Goal: Task Accomplishment & Management: Complete application form

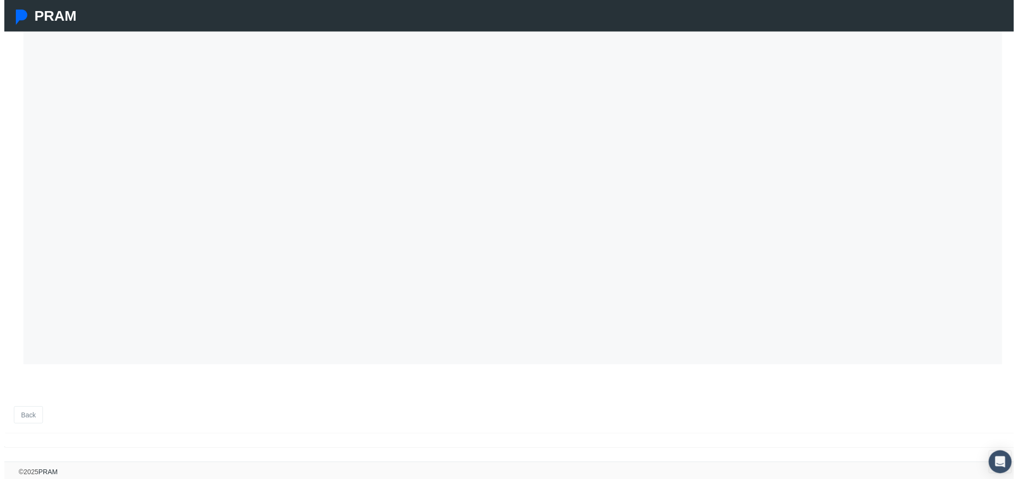
scroll to position [290, 0]
click at [31, 412] on link "Back" at bounding box center [24, 418] width 29 height 17
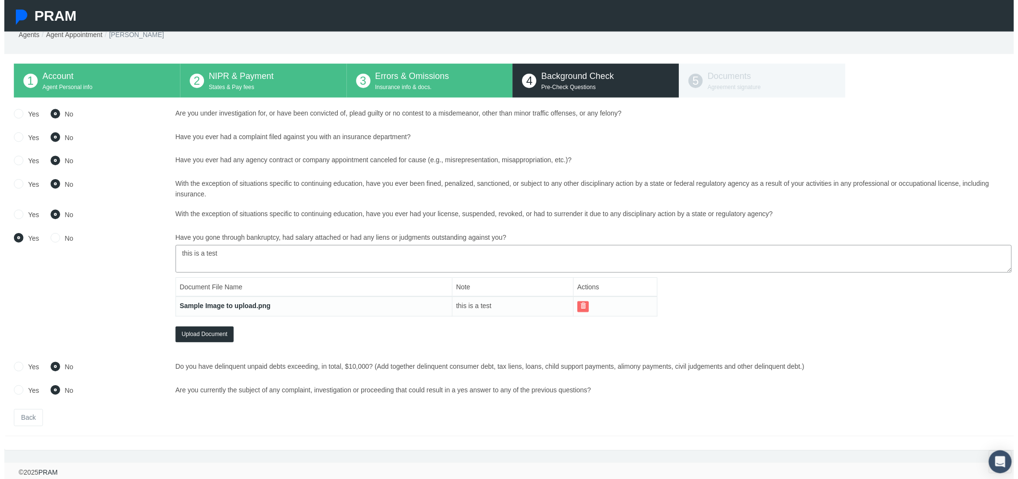
scroll to position [39, 0]
click at [29, 412] on link "Back" at bounding box center [24, 420] width 29 height 17
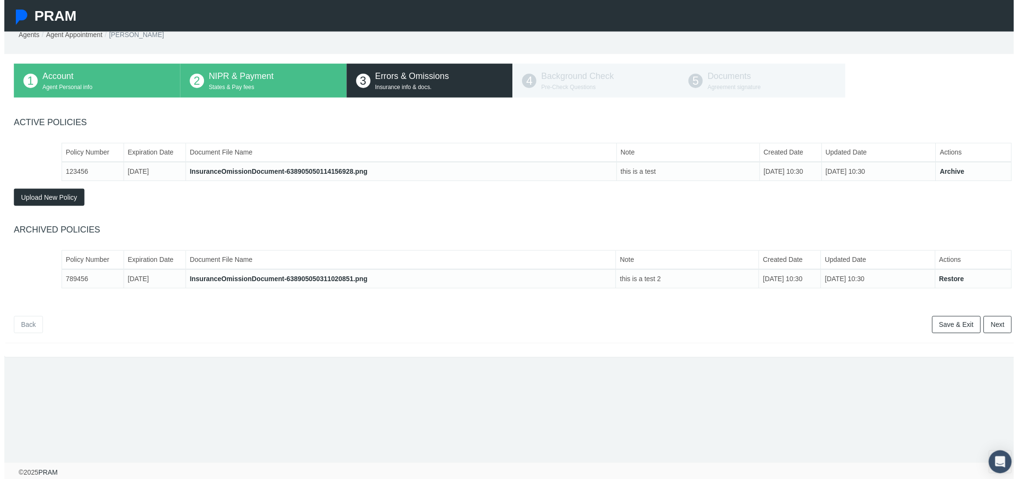
click at [27, 318] on link "Back" at bounding box center [24, 326] width 29 height 17
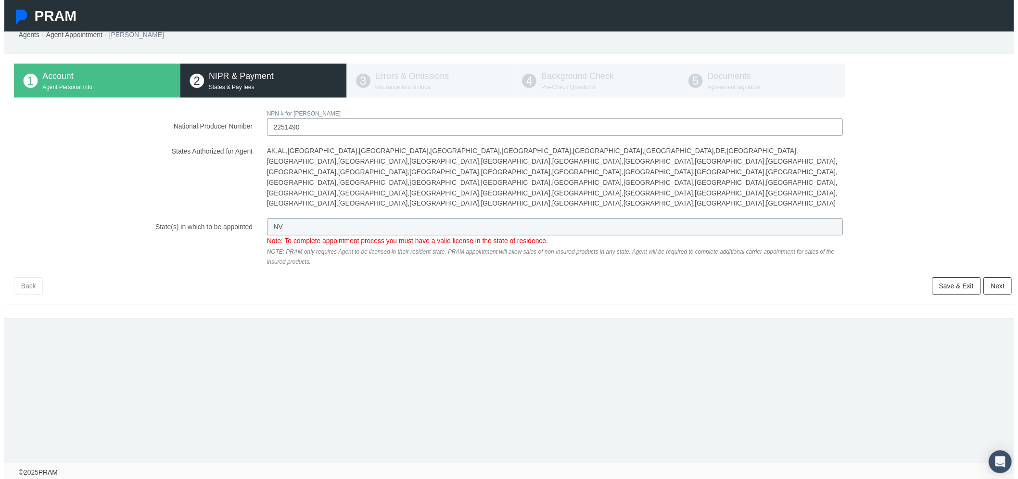
click at [29, 279] on link "Back" at bounding box center [24, 287] width 29 height 17
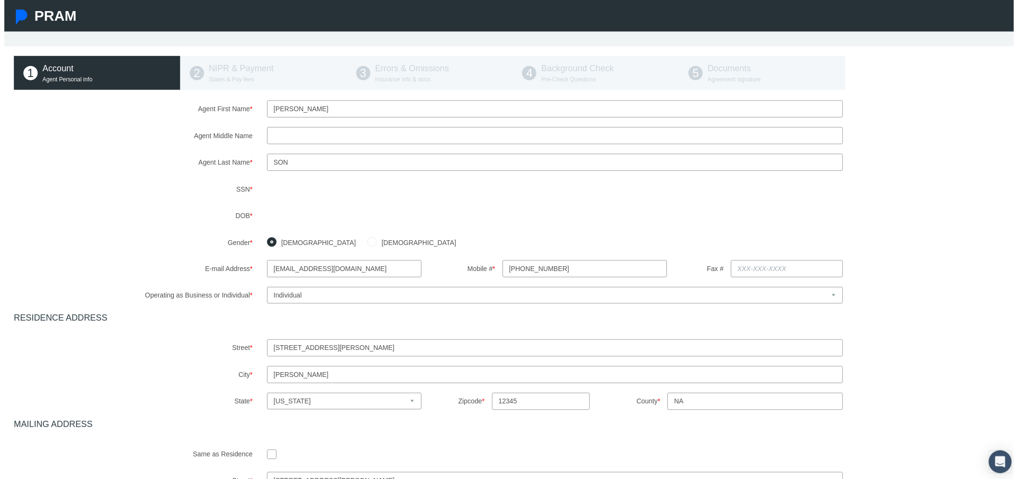
click at [294, 298] on select "Select Business or Individual Business Individual" at bounding box center [555, 297] width 581 height 17
select select "1"
click at [265, 289] on select "Select Business or Individual Business Individual" at bounding box center [555, 297] width 581 height 17
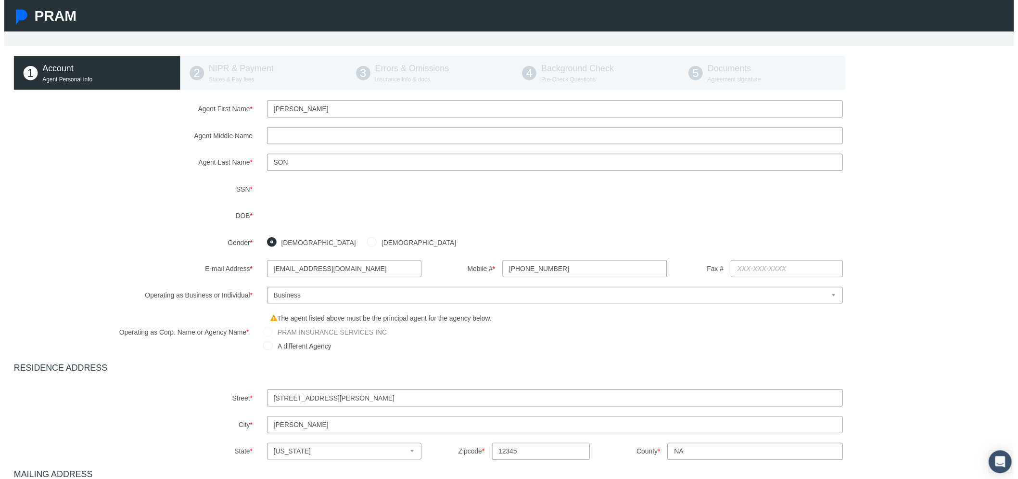
click at [291, 348] on label "A different Agency" at bounding box center [300, 348] width 59 height 11
click at [271, 348] on input "A different Agency" at bounding box center [266, 348] width 10 height 10
radio input "true"
type input "[PERSON_NAME]"
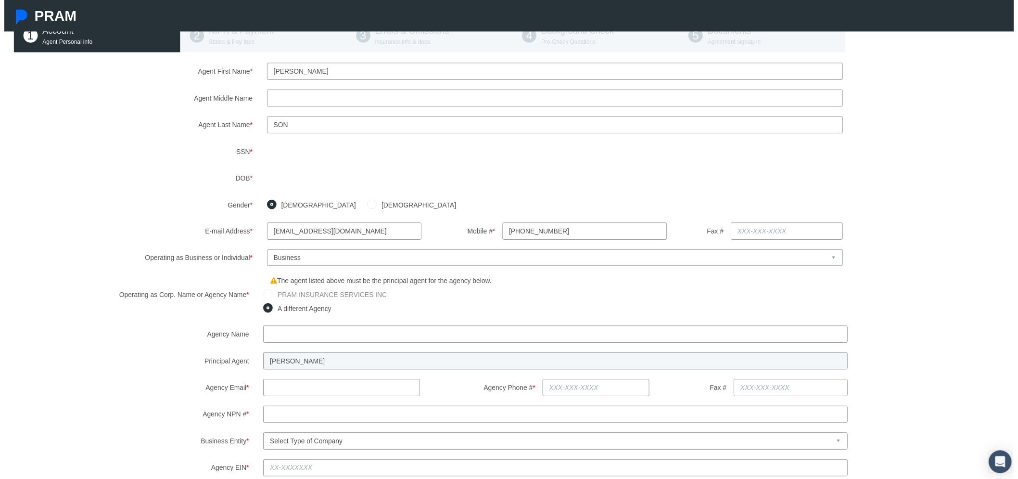
scroll to position [93, 0]
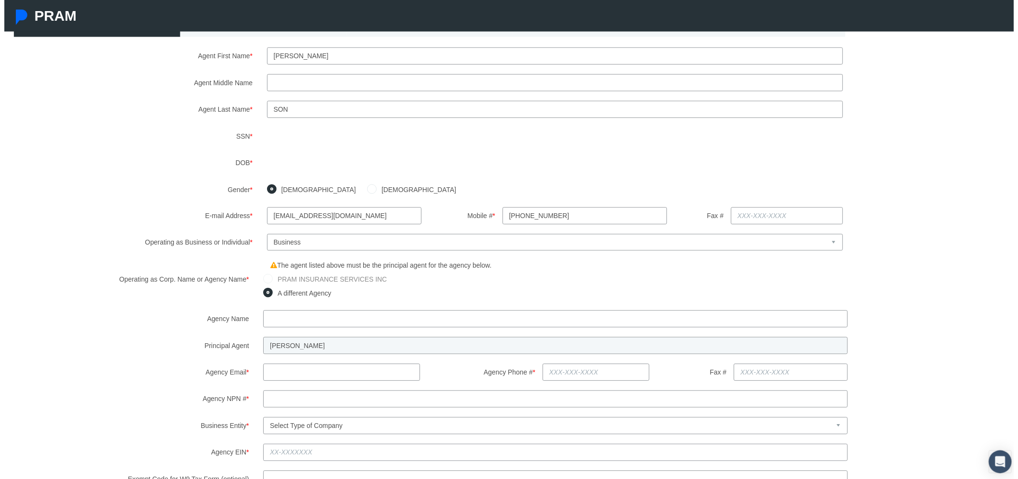
click at [294, 324] on input "text" at bounding box center [556, 321] width 590 height 17
type input "kiwi inc"
click at [297, 378] on input "text" at bounding box center [340, 375] width 158 height 17
type input "kiwiinc@noreply.com"
click at [565, 372] on input "Agency Phone # *" at bounding box center [597, 375] width 108 height 17
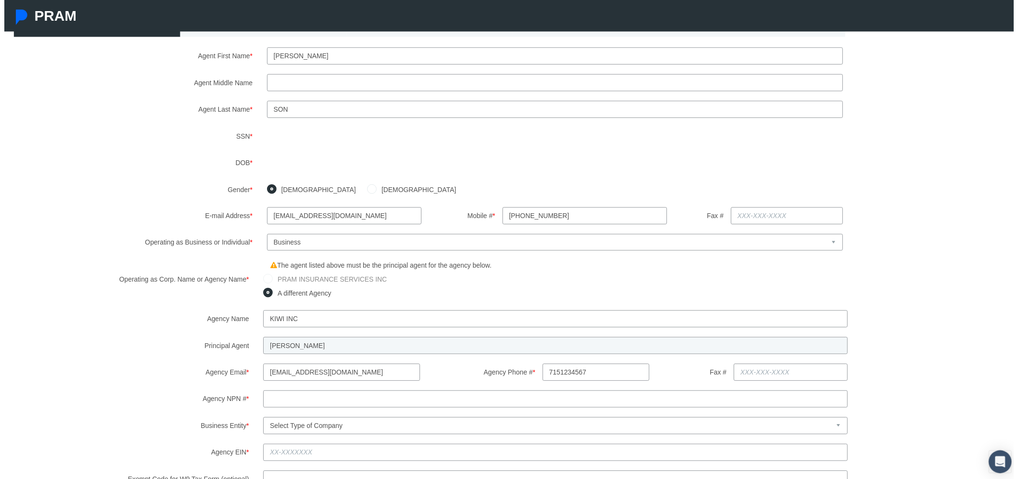
type input "715-123-4567"
click at [483, 390] on div "Agency Name kiwi inc Principal Agent DAVID SON Agency Email * kiwiinc@noreply.c…" at bounding box center [512, 415] width 1021 height 205
click at [366, 395] on input "Agency NPN # *" at bounding box center [556, 402] width 590 height 17
click at [356, 423] on div "Agency Name kiwi inc Principal Agent DAVID SON Agency Email * kiwiinc@noreply.c…" at bounding box center [512, 415] width 1021 height 205
drag, startPoint x: 213, startPoint y: 404, endPoint x: 224, endPoint y: 405, distance: 11.1
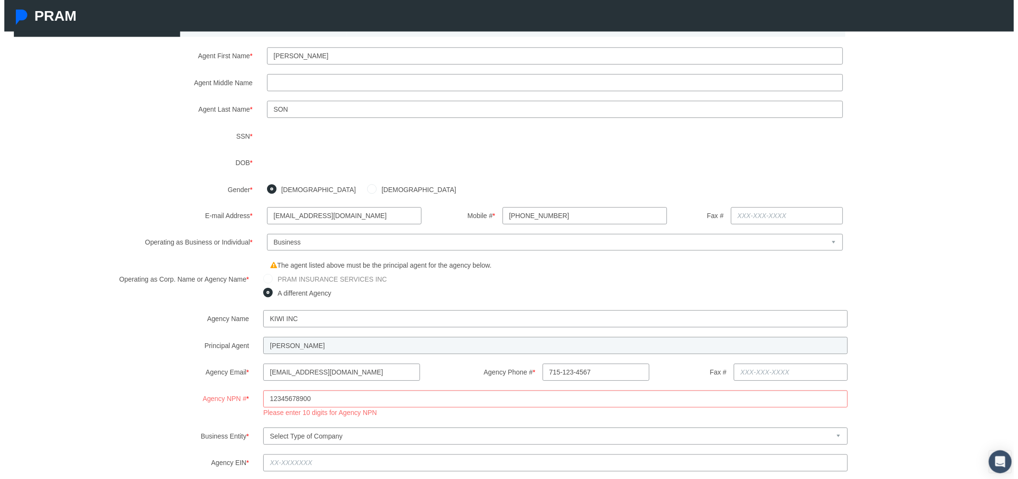
click at [213, 404] on label "Agency NPN # *" at bounding box center [124, 408] width 259 height 28
click at [261, 404] on input "12345678900" at bounding box center [556, 402] width 590 height 17
drag, startPoint x: 305, startPoint y: 400, endPoint x: 324, endPoint y: 400, distance: 18.8
click at [324, 400] on input "12345678900" at bounding box center [556, 402] width 590 height 17
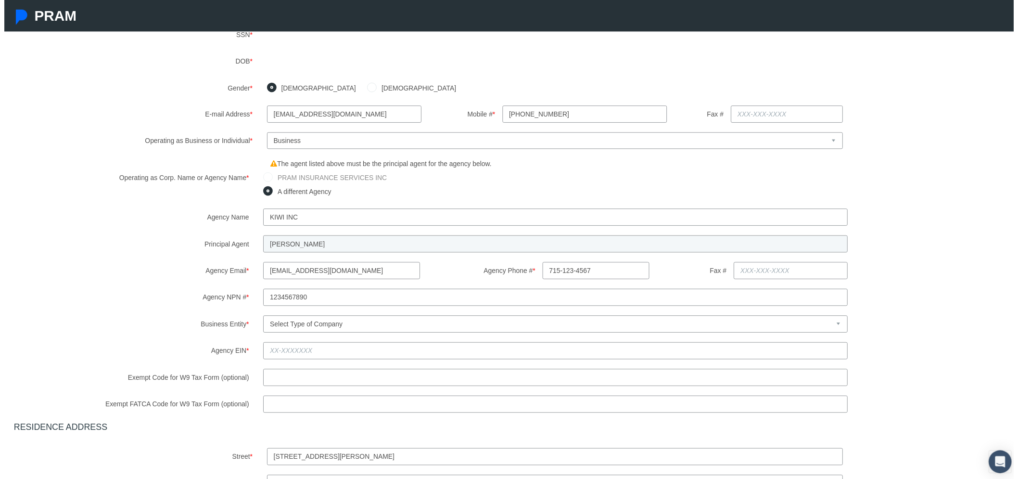
scroll to position [200, 0]
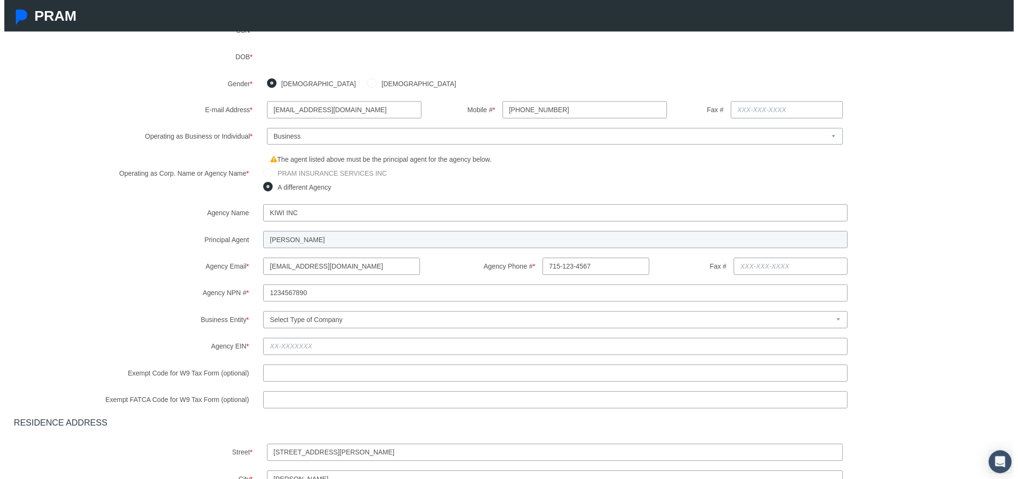
type input "1234567890"
click at [330, 324] on select "Select Type of Company Individual/Sole Proprietorship Partnership C Corporation…" at bounding box center [556, 322] width 590 height 17
select select "1"
click at [261, 314] on select "Select Type of Company Individual/Sole Proprietorship Partnership C Corporation…" at bounding box center [556, 322] width 590 height 17
click at [284, 350] on input "Agency EIN *" at bounding box center [556, 349] width 590 height 17
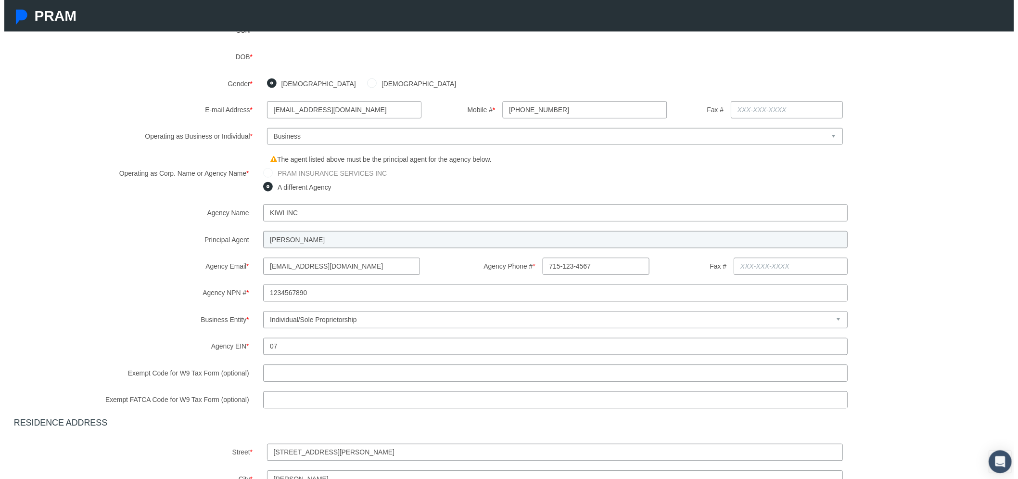
type input "0"
type input "77-1234567"
click at [235, 380] on label "Exempt Code for W9 Tax Form (optional)" at bounding box center [124, 376] width 259 height 17
click at [261, 380] on input "Exempt Code for W9 Tax Form (optional)" at bounding box center [556, 376] width 590 height 17
click at [270, 377] on input "Exempt Code for W9 Tax Form (optional)" at bounding box center [556, 376] width 590 height 17
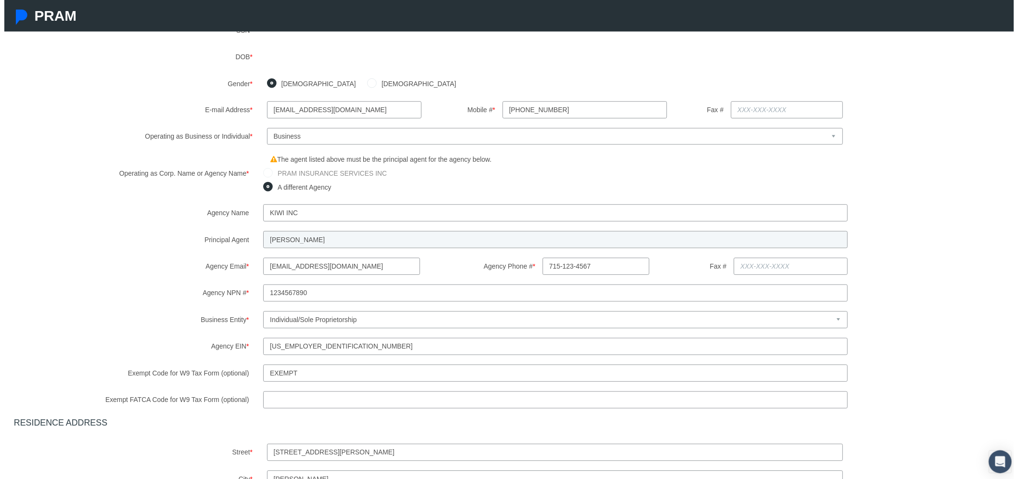
type input "exempt"
click at [275, 395] on input "Exempt FATCA Code for W9 Tax Form (optional)" at bounding box center [556, 402] width 590 height 17
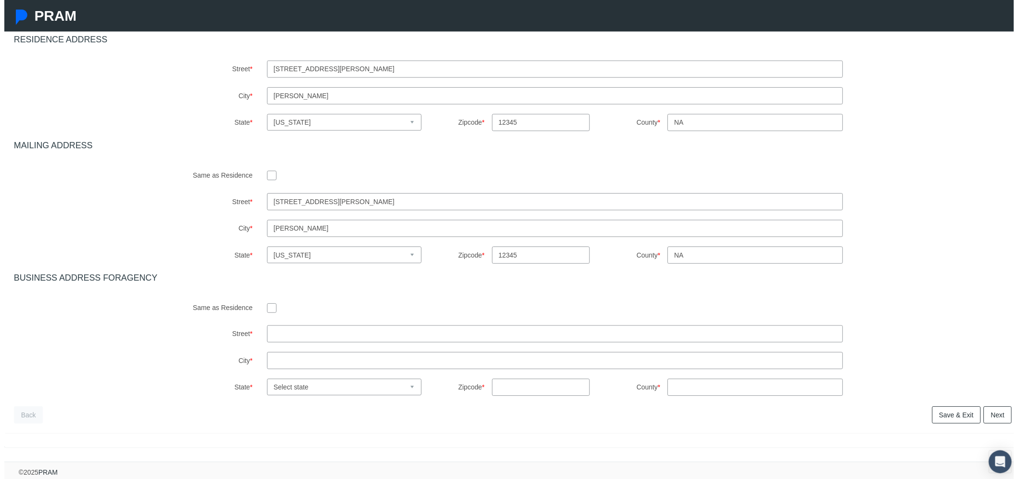
type input "fatca"
drag, startPoint x: 269, startPoint y: 301, endPoint x: 321, endPoint y: 324, distance: 56.6
click at [270, 305] on input "checkbox" at bounding box center [270, 310] width 10 height 10
checkbox input "true"
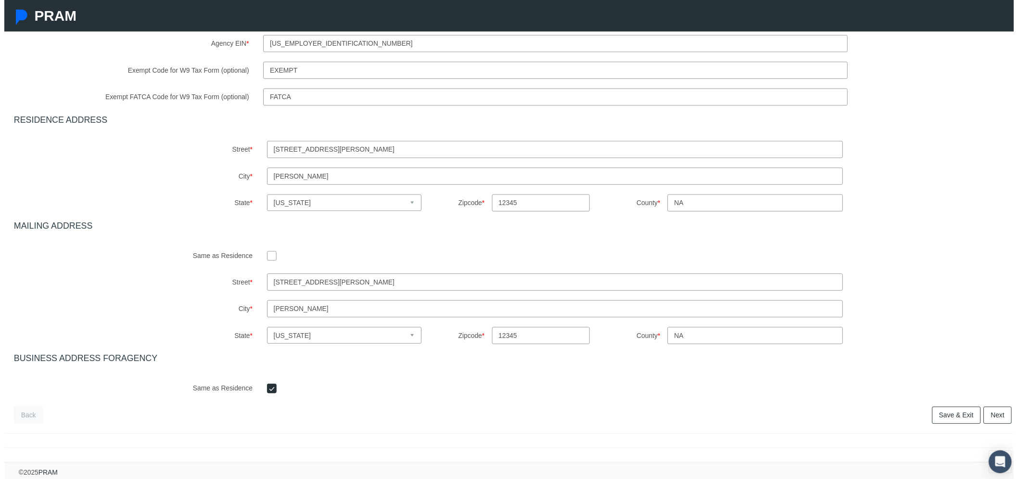
scroll to position [513, 0]
click at [998, 410] on link "Next" at bounding box center [1002, 418] width 28 height 17
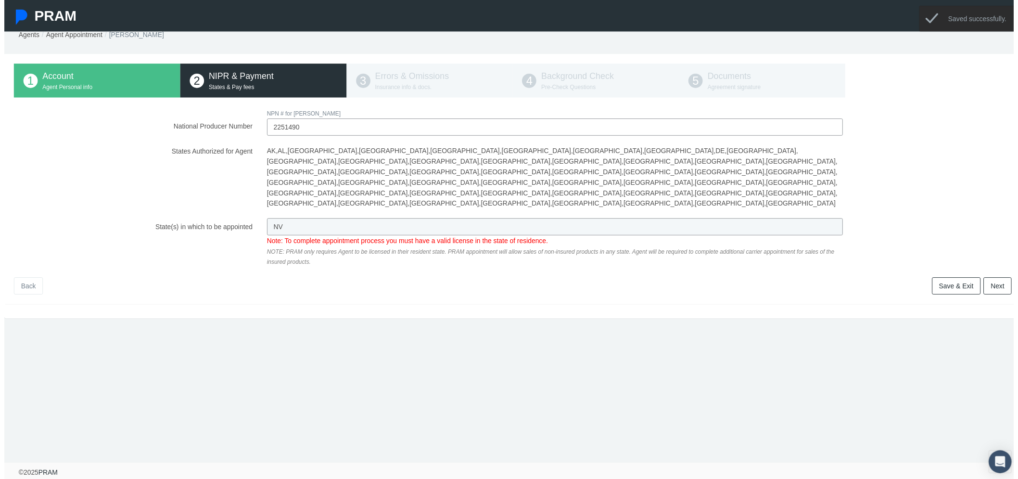
scroll to position [0, 0]
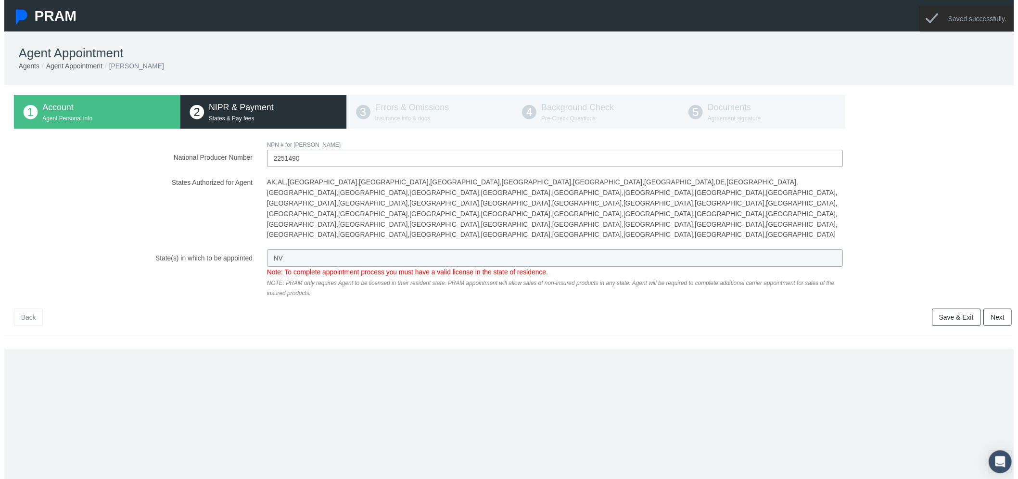
click at [996, 311] on link "Next" at bounding box center [1002, 319] width 28 height 17
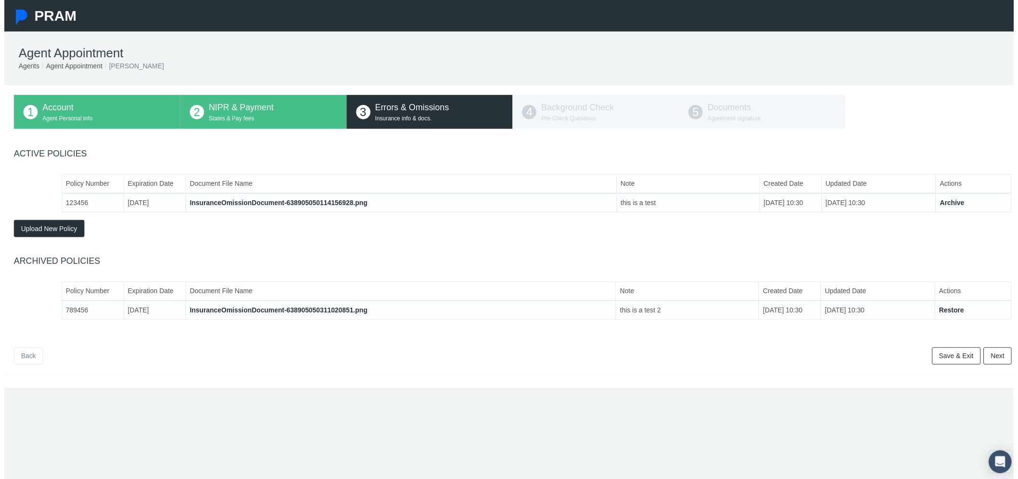
click at [29, 355] on link "Back" at bounding box center [24, 358] width 29 height 17
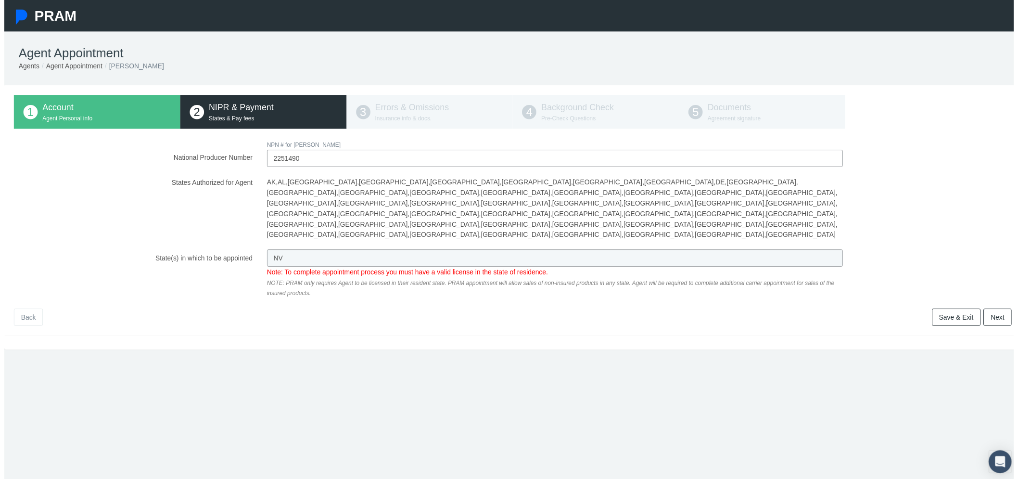
click at [22, 311] on link "Back" at bounding box center [24, 319] width 29 height 17
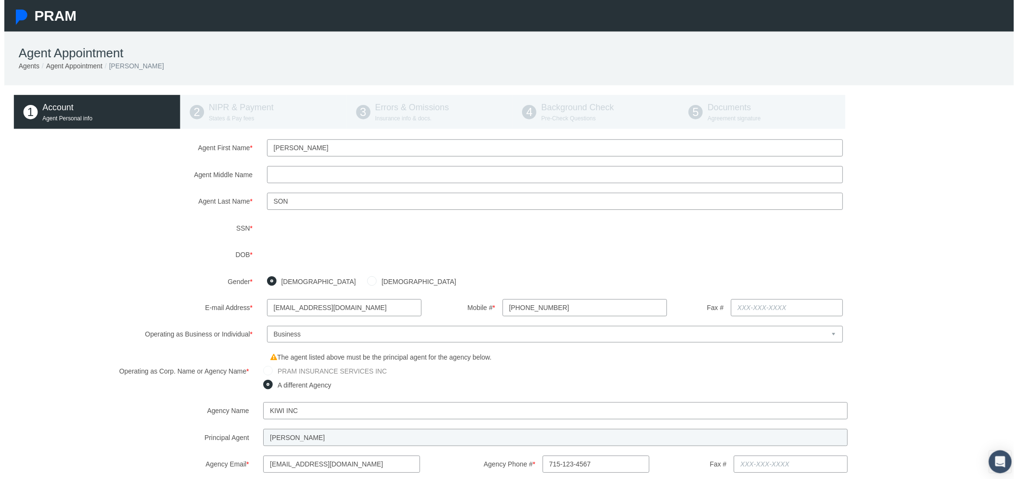
click at [281, 412] on input "kiwi inc" at bounding box center [556, 414] width 590 height 17
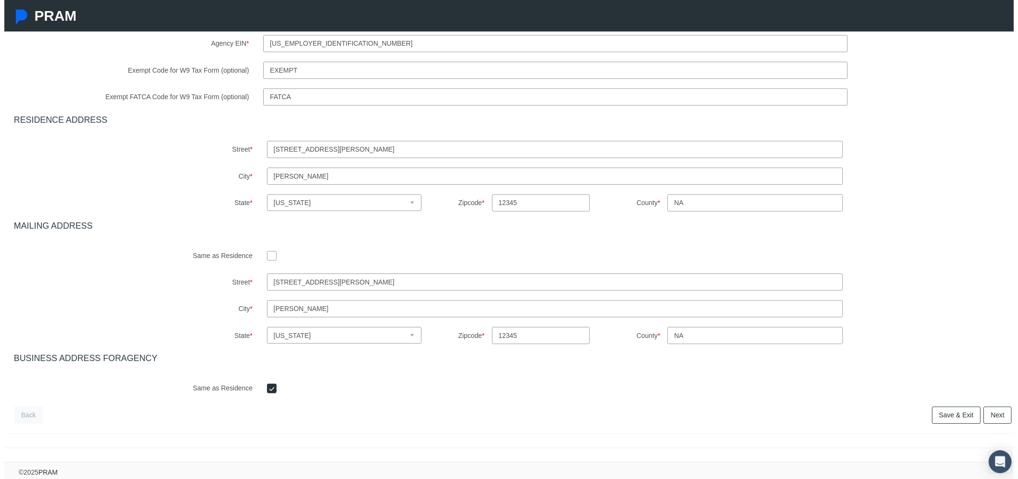
type input "kiwi chapa inc"
click at [995, 415] on span "Next" at bounding box center [1002, 419] width 14 height 8
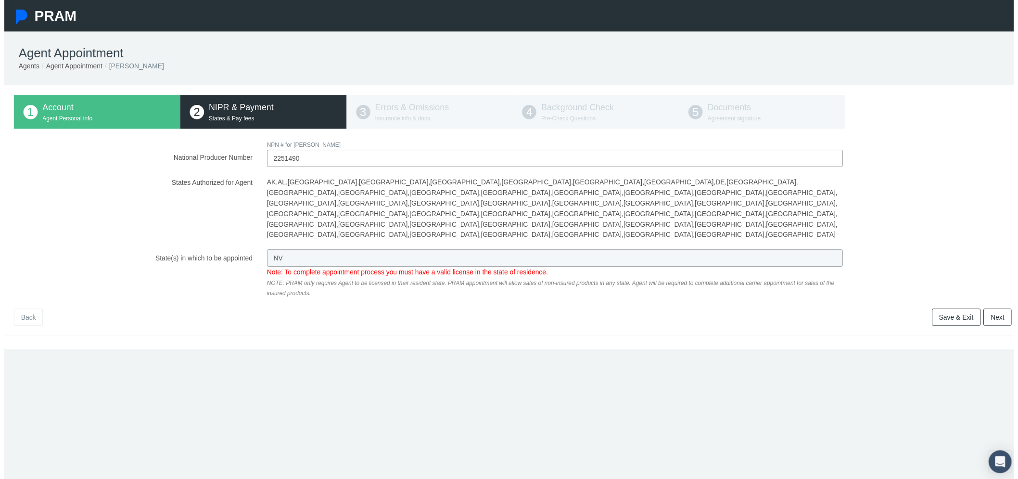
drag, startPoint x: 996, startPoint y: 270, endPoint x: 1002, endPoint y: 273, distance: 6.0
click at [996, 316] on span "Next" at bounding box center [1002, 320] width 14 height 8
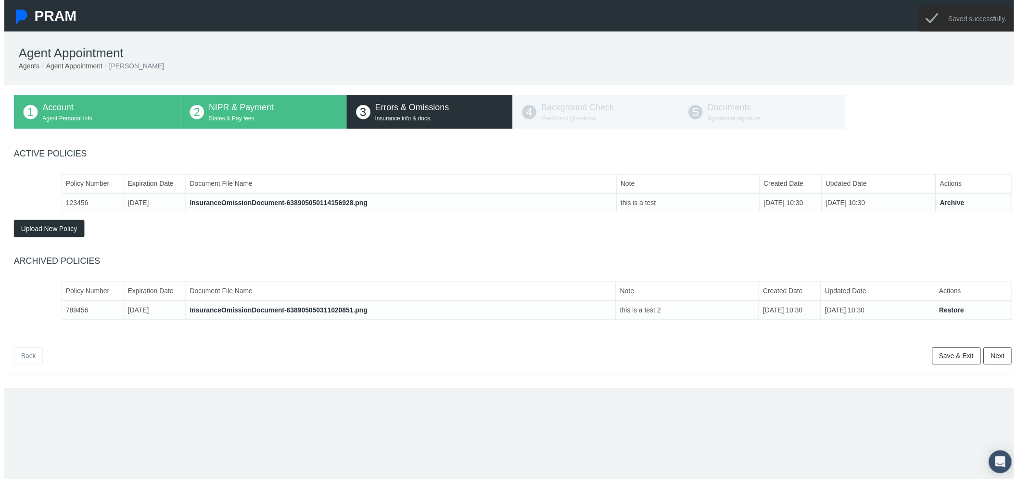
click at [992, 354] on link "Next" at bounding box center [1002, 358] width 28 height 17
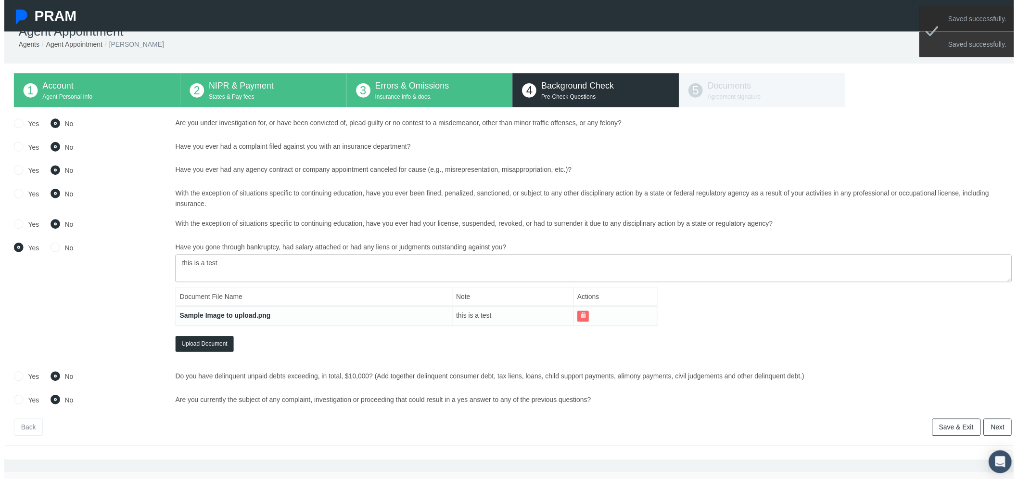
scroll to position [39, 0]
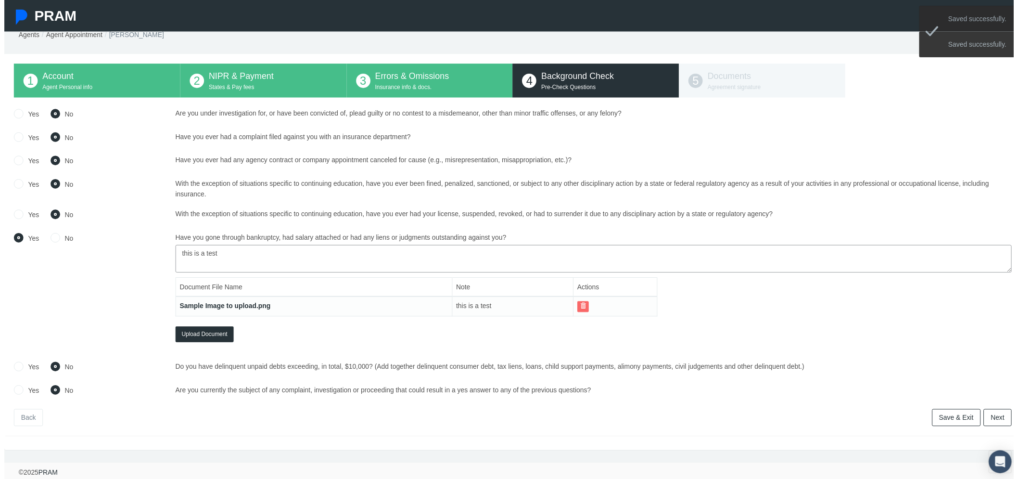
click at [989, 412] on link "Next" at bounding box center [1002, 420] width 28 height 17
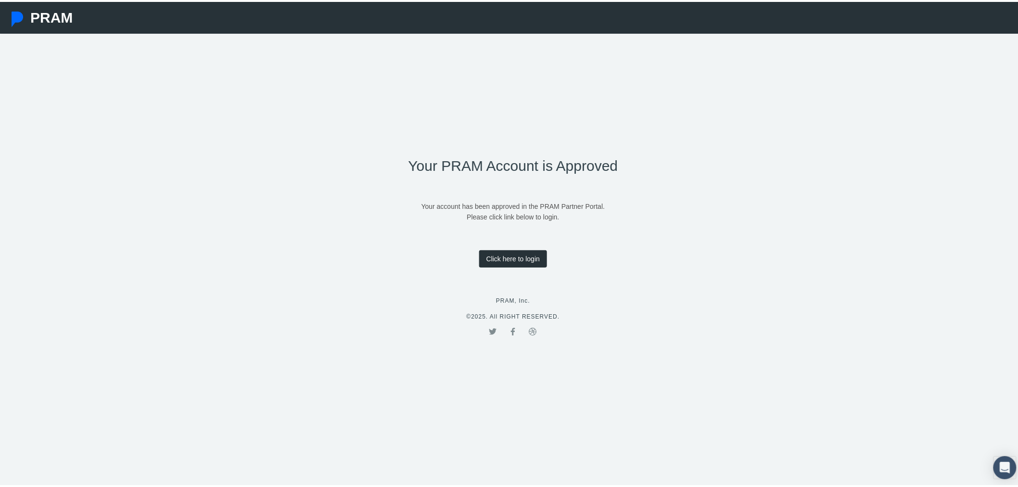
click at [520, 253] on link "Click here to login" at bounding box center [513, 256] width 68 height 17
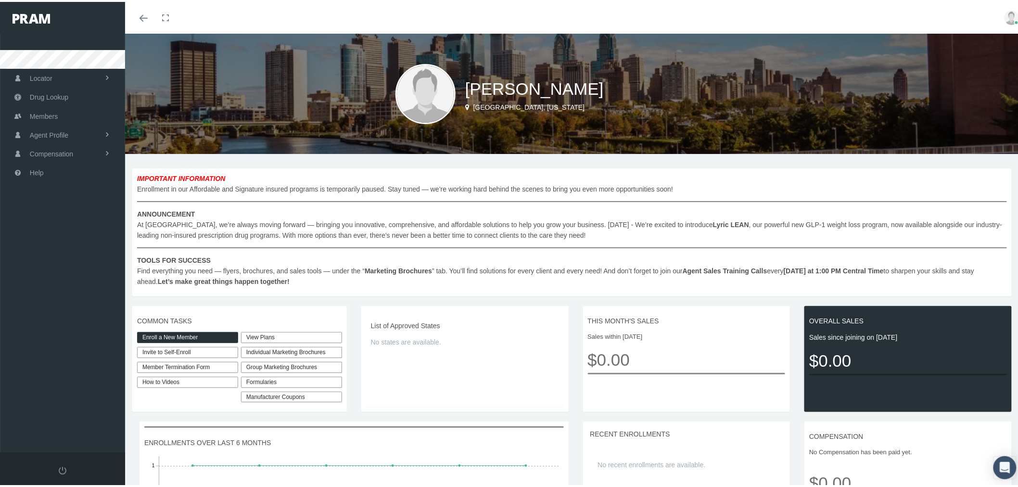
click at [257, 335] on link "View Plans" at bounding box center [291, 335] width 101 height 11
click at [64, 133] on span "Agent Profile" at bounding box center [49, 133] width 38 height 18
click at [65, 148] on link "View" at bounding box center [62, 153] width 125 height 17
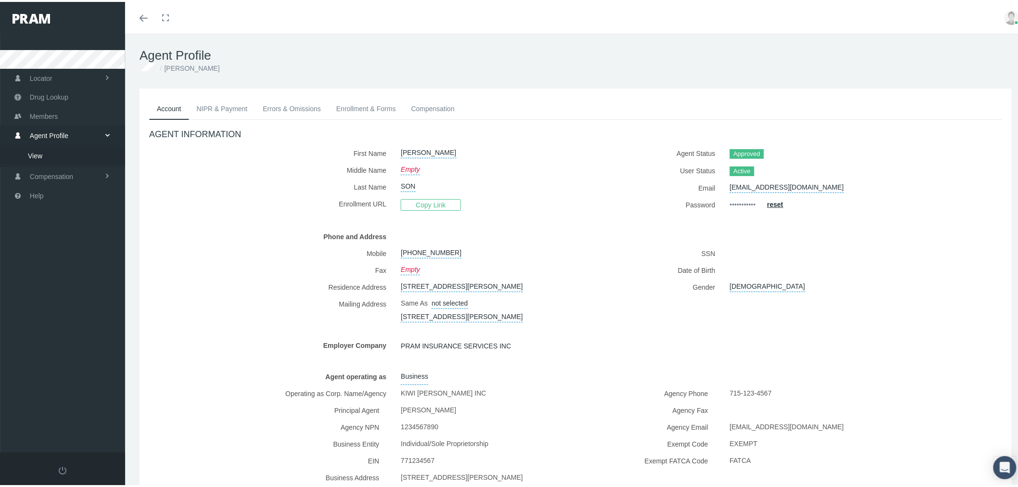
click at [221, 104] on link "NIPR & Payment" at bounding box center [222, 106] width 66 height 21
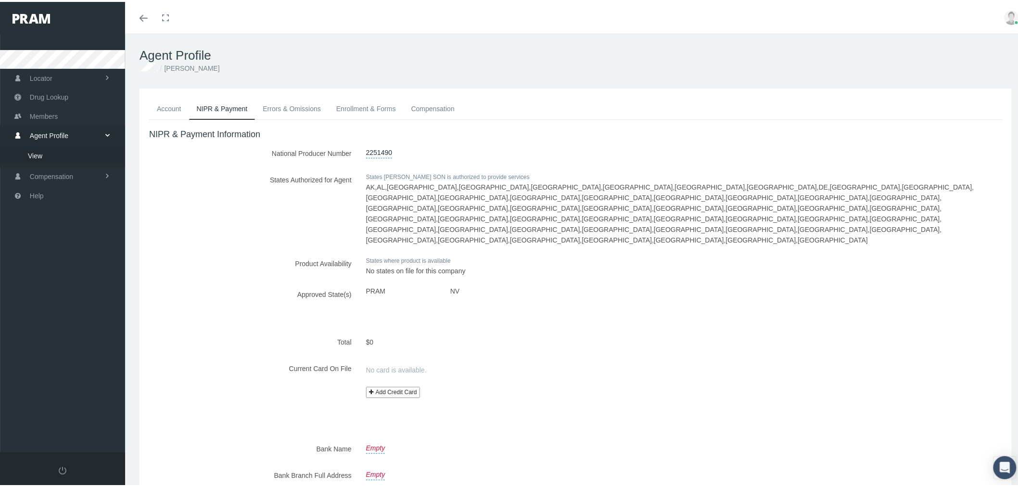
click at [296, 110] on link "Errors & Omissions" at bounding box center [292, 106] width 74 height 21
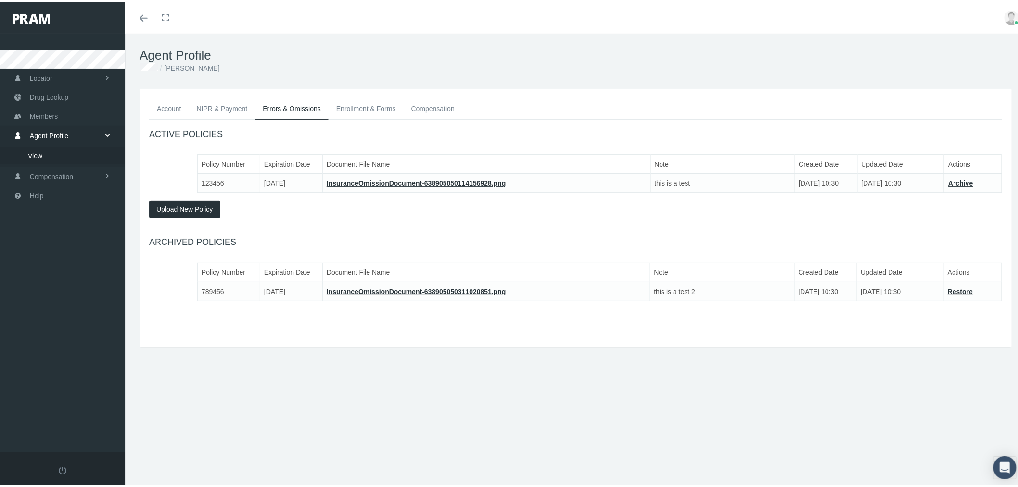
click at [363, 108] on link "Enrollment & Forms" at bounding box center [366, 106] width 75 height 21
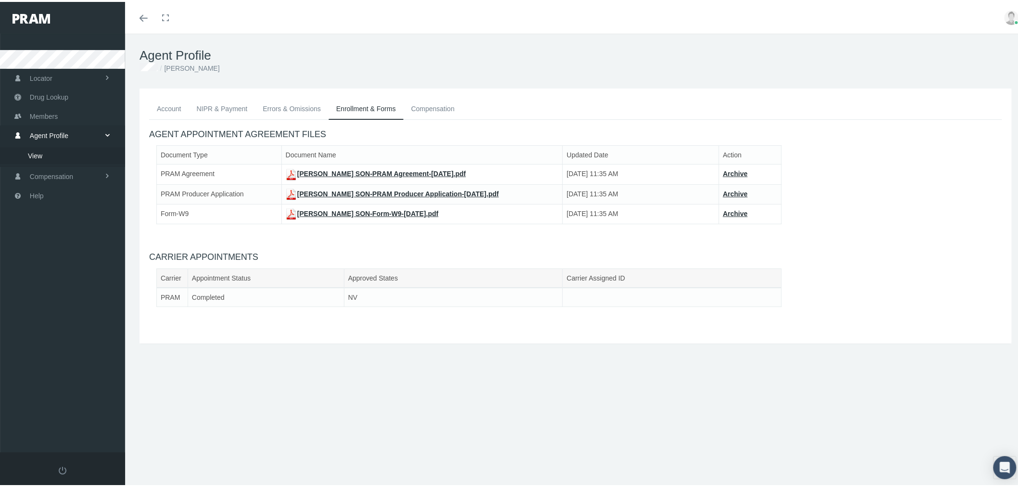
click at [366, 171] on link "DAVID SON-PRAM Agreement-Aug 11, 2025.pdf" at bounding box center [376, 172] width 180 height 8
click at [374, 191] on link "DAVID SON-PRAM Producer Application-Aug 11, 2025.pdf" at bounding box center [392, 192] width 213 height 8
click at [329, 211] on link "DAVID SON-Form-W9-Aug 11, 2025.pdf" at bounding box center [362, 212] width 153 height 8
click at [422, 112] on link "Compensation" at bounding box center [433, 106] width 59 height 21
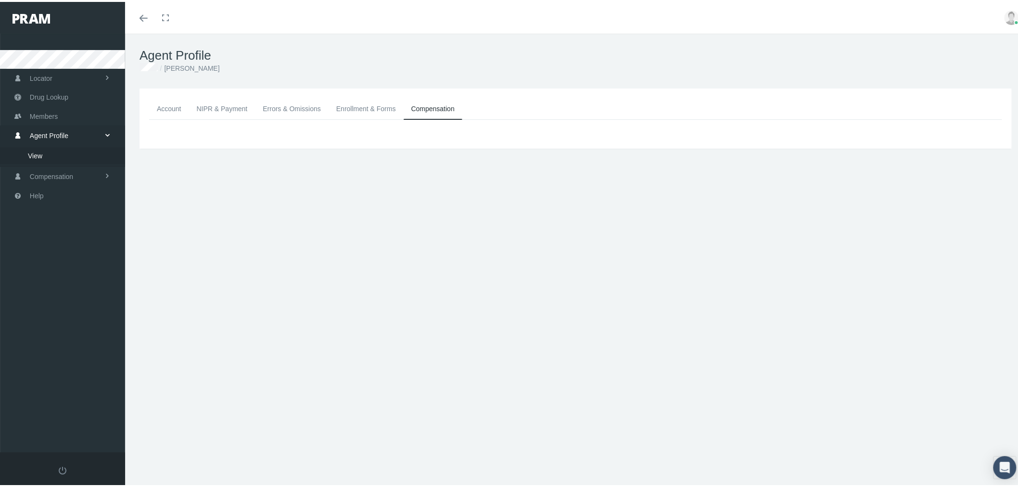
click at [170, 105] on link "Account" at bounding box center [169, 106] width 40 height 21
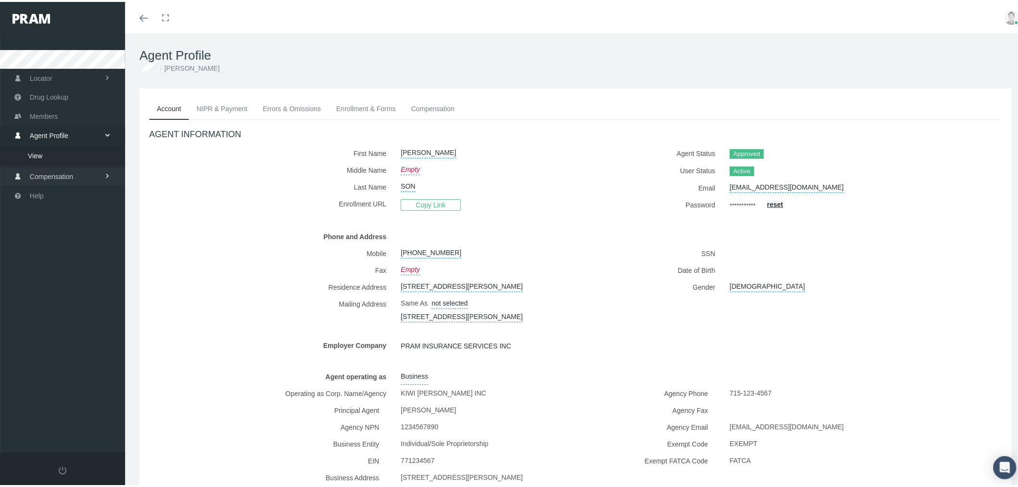
click at [68, 169] on span "Compensation" at bounding box center [51, 174] width 43 height 18
click at [71, 170] on span "Compensation Summary" at bounding box center [65, 173] width 74 height 16
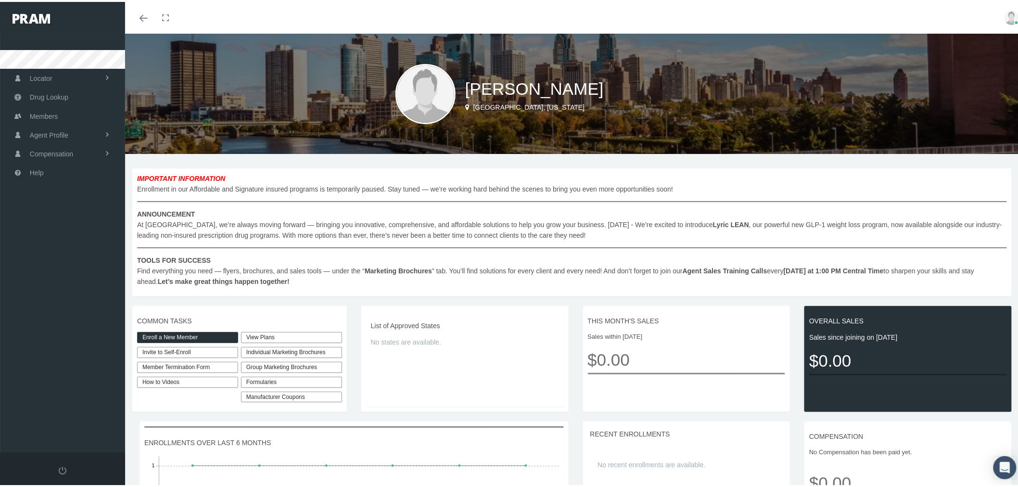
click at [1004, 18] on img at bounding box center [1011, 16] width 14 height 14
click at [973, 73] on link "Logout" at bounding box center [987, 72] width 71 height 18
